Goal: Task Accomplishment & Management: Complete application form

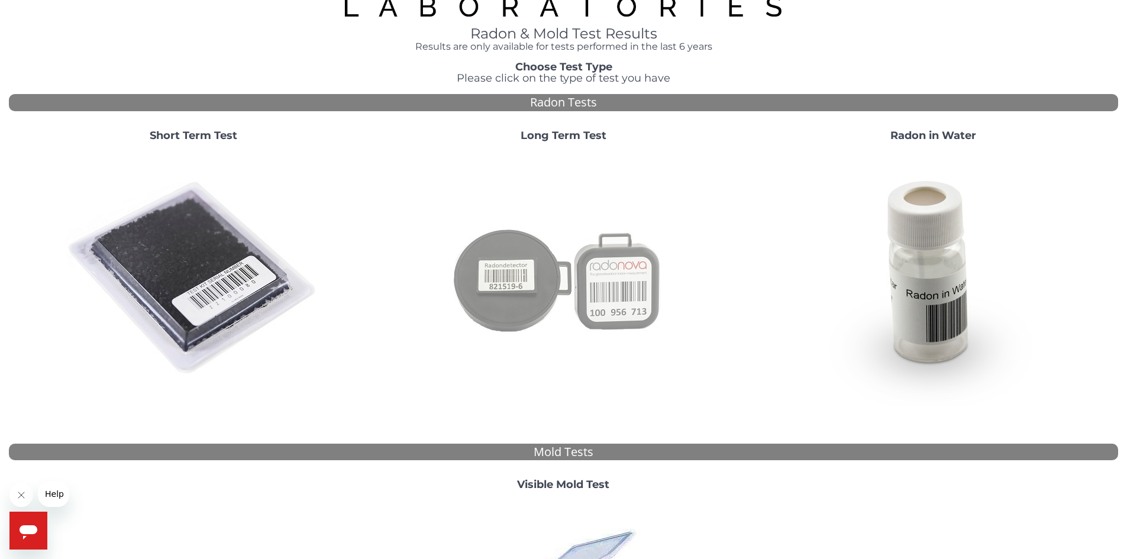
scroll to position [69, 0]
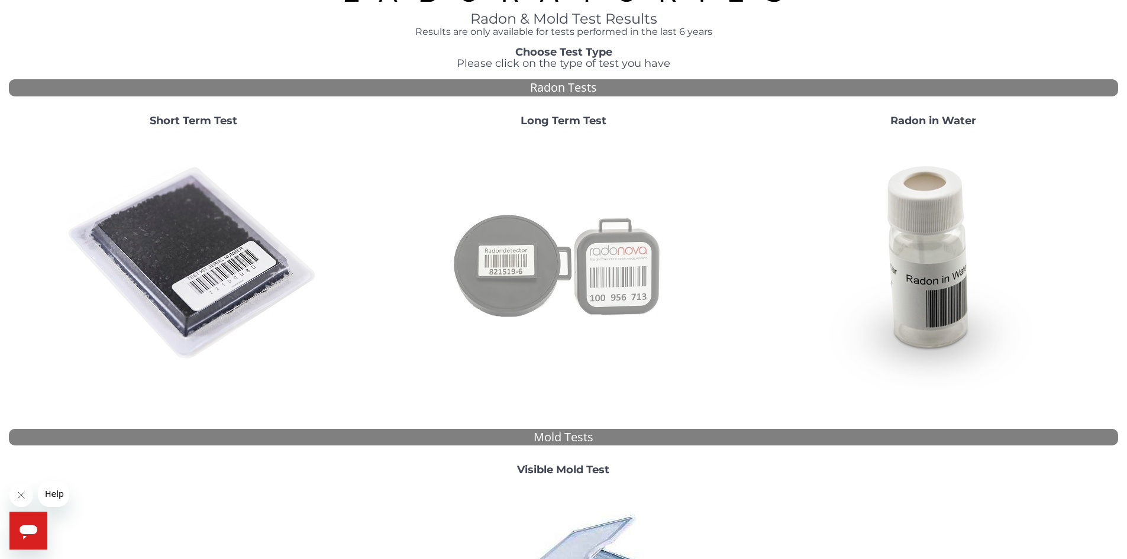
click at [515, 266] on img at bounding box center [563, 264] width 254 height 254
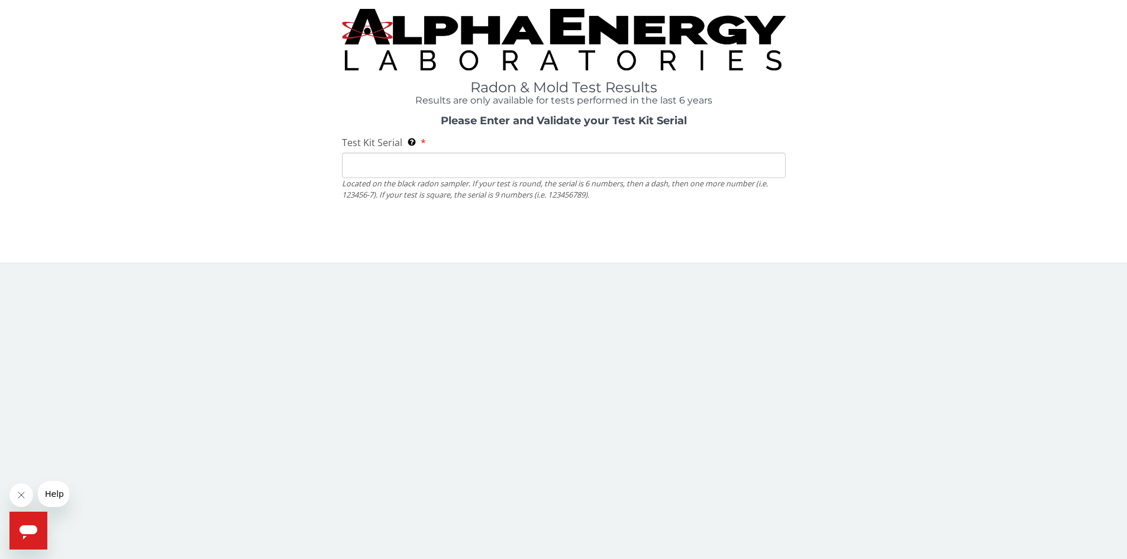
scroll to position [0, 0]
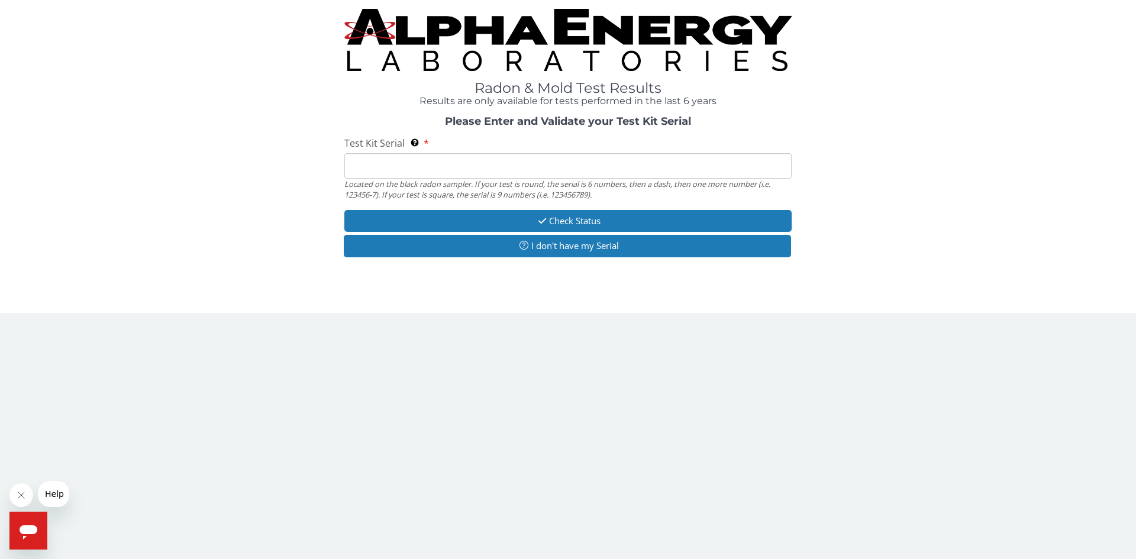
click at [420, 162] on input "Test Kit Serial Located on the black radon sampler. If your test is round, the …" at bounding box center [567, 165] width 447 height 25
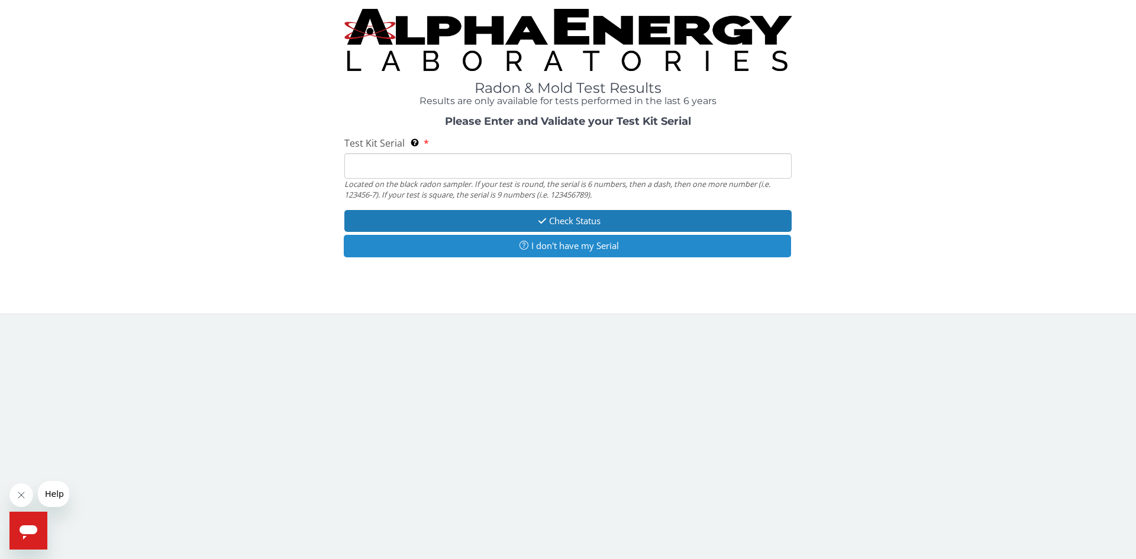
click at [565, 241] on button "I don't have my Serial" at bounding box center [567, 246] width 447 height 22
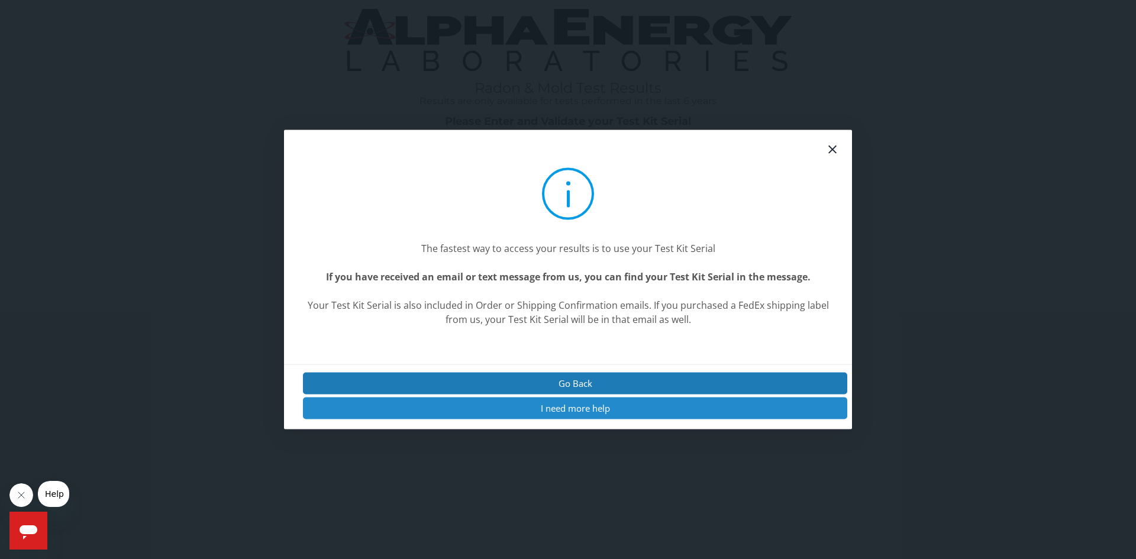
click at [601, 408] on button "I need more help" at bounding box center [575, 409] width 544 height 22
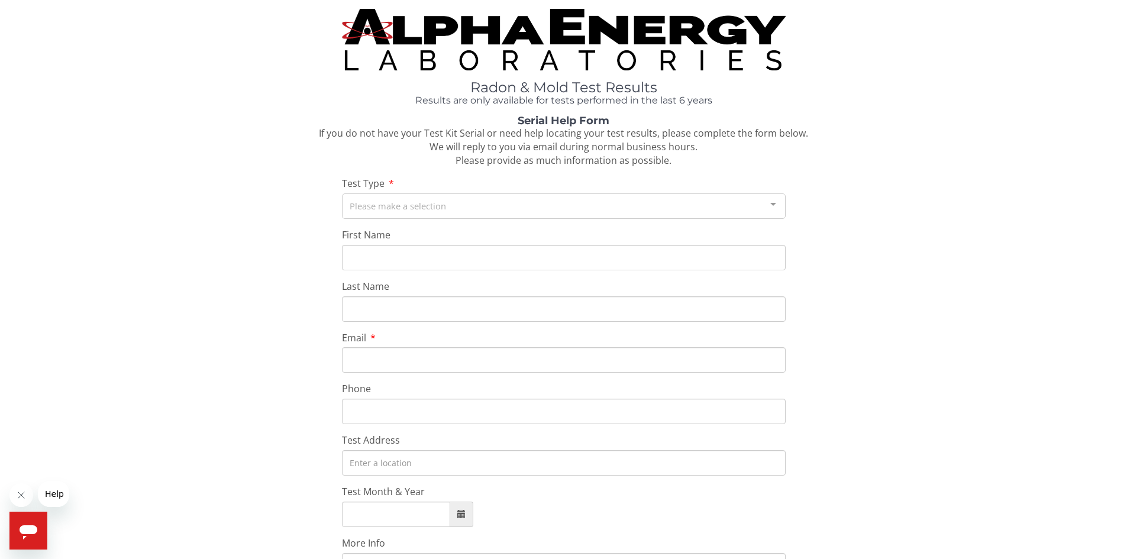
click at [402, 211] on div "Please make a selection" at bounding box center [564, 205] width 444 height 25
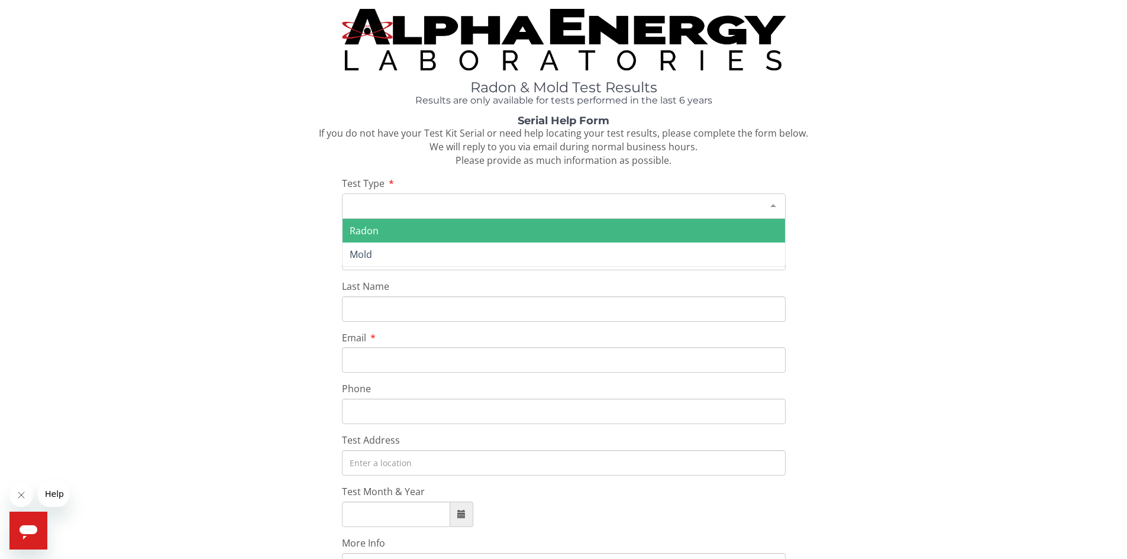
click at [395, 231] on span "Radon" at bounding box center [564, 231] width 443 height 24
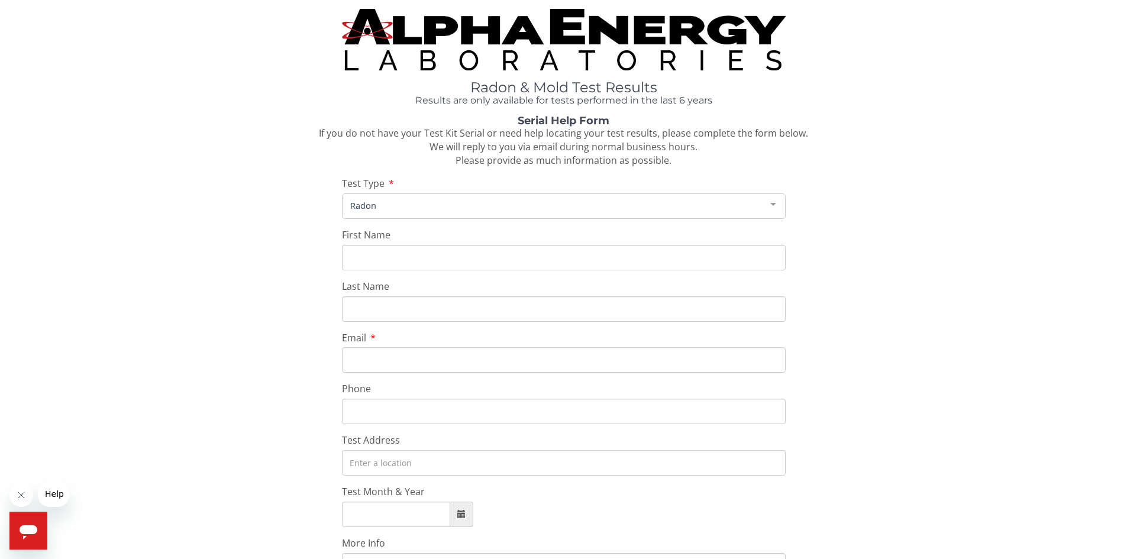
click at [395, 257] on input "First Name" at bounding box center [564, 257] width 444 height 25
type input "[PERSON_NAME]"
type input "[EMAIL_ADDRESS][PERSON_NAME][DOMAIN_NAME]"
type input "[PHONE_NUMBER]"
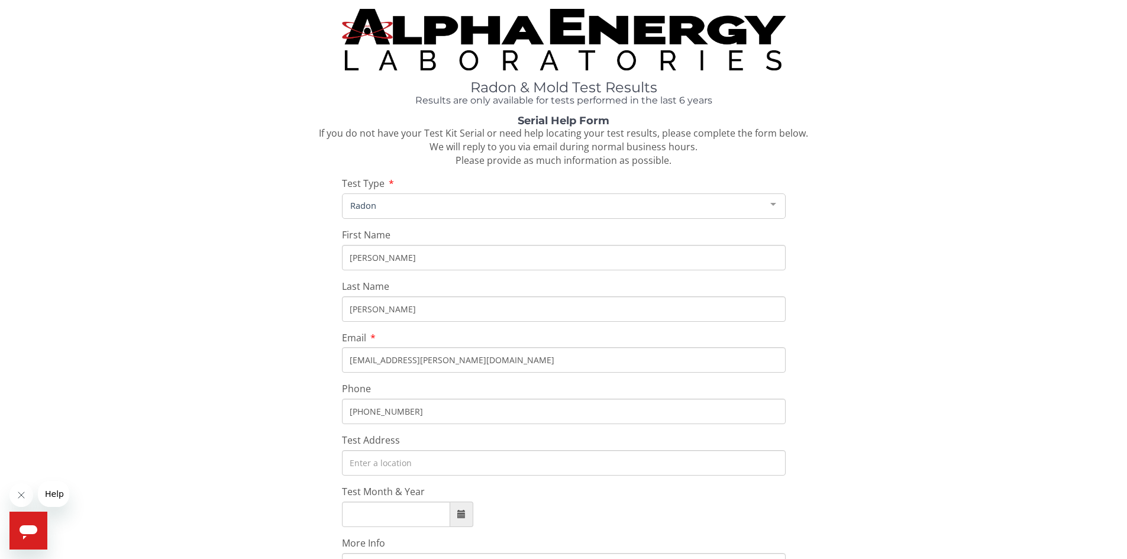
type input "[STREET_ADDRESS]"
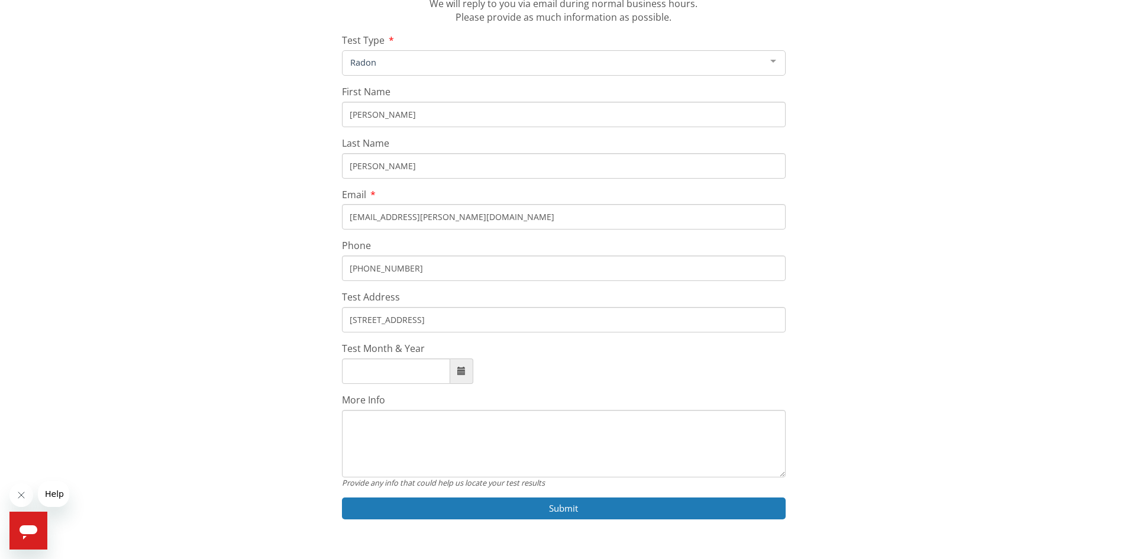
scroll to position [172, 0]
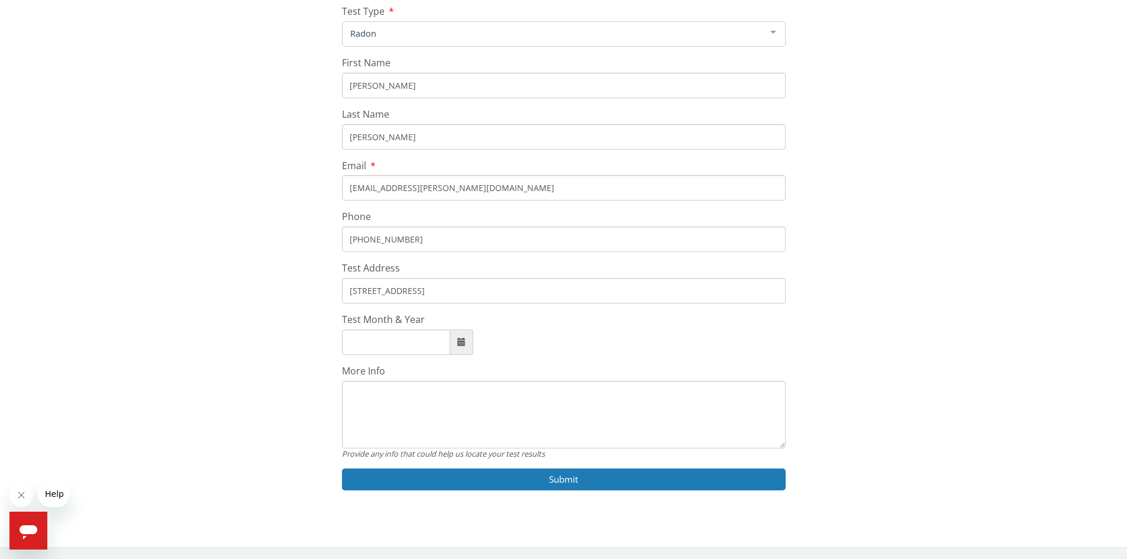
click at [417, 339] on input "Test Month & Year" at bounding box center [396, 342] width 108 height 25
type input "[DATE]"
click at [404, 401] on textarea "More Info" at bounding box center [564, 414] width 444 height 67
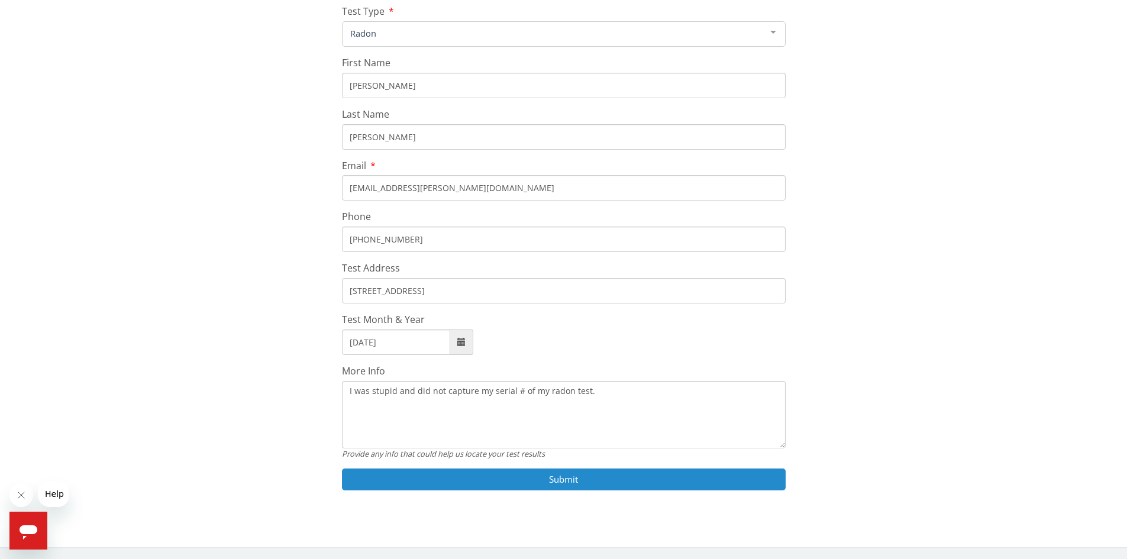
type textarea "I was stupid and did not capture my serial # of my radon test."
click at [560, 482] on button "Submit" at bounding box center [564, 480] width 444 height 22
click at [524, 476] on button "Submit" at bounding box center [564, 480] width 444 height 22
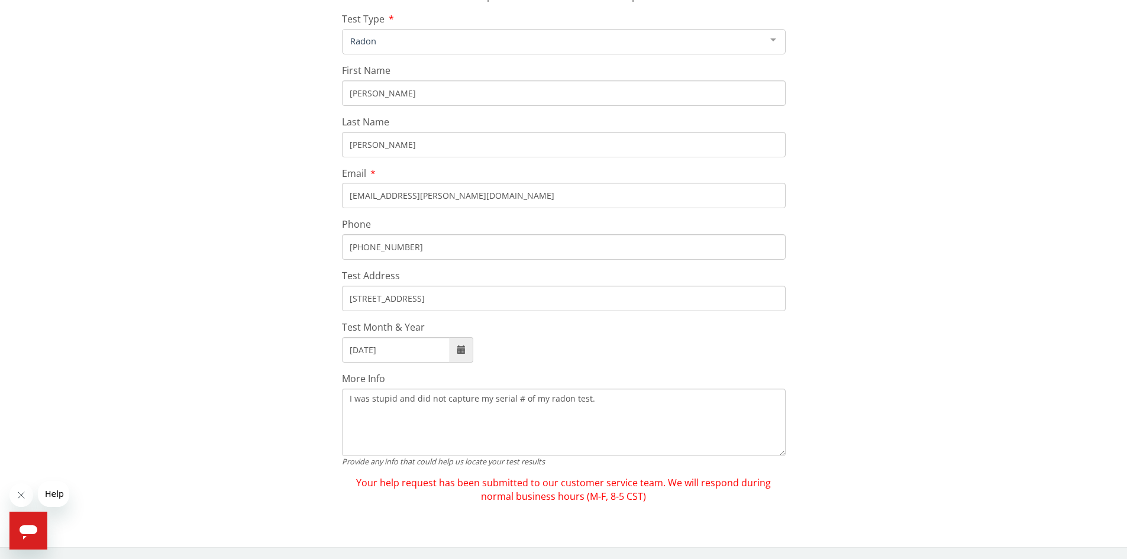
scroll to position [165, 0]
